Goal: Information Seeking & Learning: Find specific fact

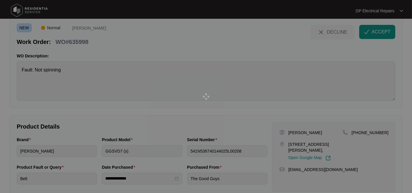
scroll to position [33, 0]
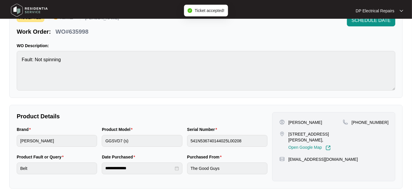
click at [80, 27] on div "WO#635998" at bounding box center [72, 31] width 38 height 10
click at [82, 31] on p "WO#635998" at bounding box center [71, 32] width 33 height 8
copy p "635998"
drag, startPoint x: 287, startPoint y: 131, endPoint x: 299, endPoint y: 139, distance: 14.8
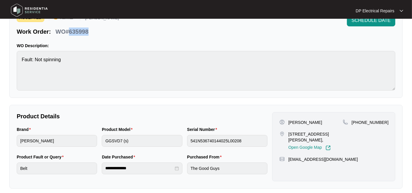
click at [299, 139] on div "[STREET_ADDRESS][PERSON_NAME], Open Google Map" at bounding box center [311, 140] width 63 height 19
copy p "[STREET_ADDRESS][PERSON_NAME],"
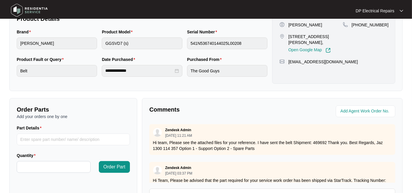
scroll to position [65, 0]
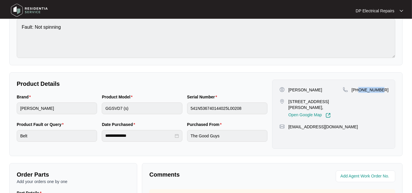
drag, startPoint x: 359, startPoint y: 89, endPoint x: 386, endPoint y: 86, distance: 27.5
click at [386, 86] on div "[PERSON_NAME] [STREET_ADDRESS][PERSON_NAME][PERSON_NAME], Open Google Map [PHON…" at bounding box center [333, 114] width 123 height 69
copy p "425142817"
